Goal: Task Accomplishment & Management: Manage account settings

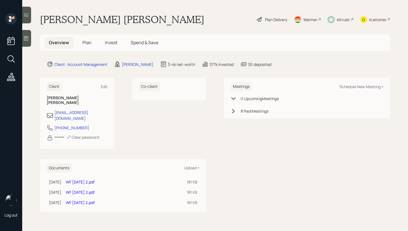
click at [108, 48] on h5 "Invest" at bounding box center [111, 43] width 21 height 12
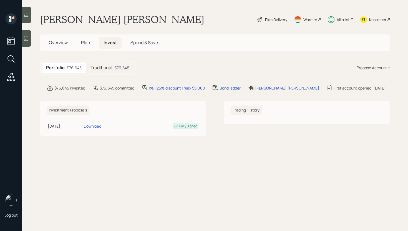
click at [111, 68] on h5 "Traditional" at bounding box center [102, 67] width 22 height 5
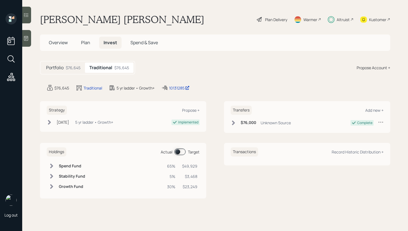
click at [68, 66] on div "$76,645" at bounding box center [73, 68] width 15 height 6
